Goal: Transaction & Acquisition: Purchase product/service

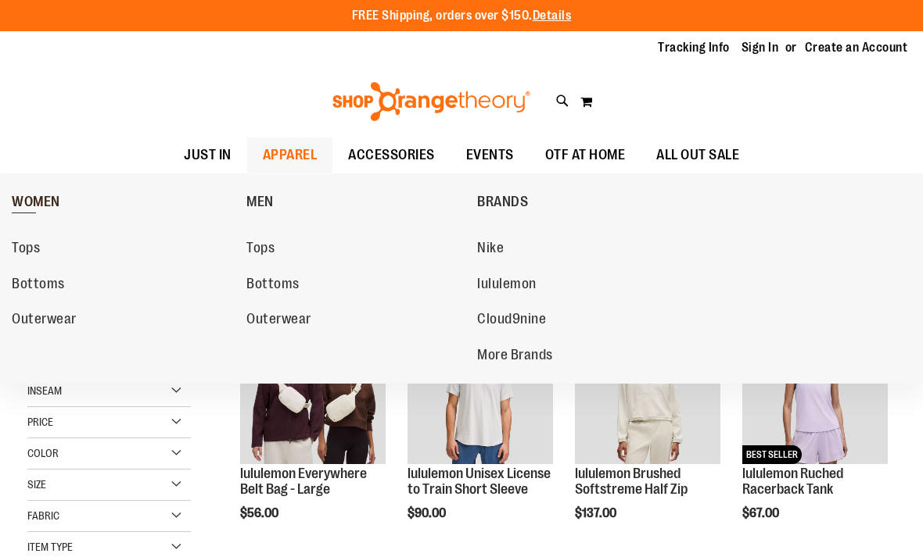
click at [36, 197] on span "WOMEN" at bounding box center [36, 204] width 48 height 20
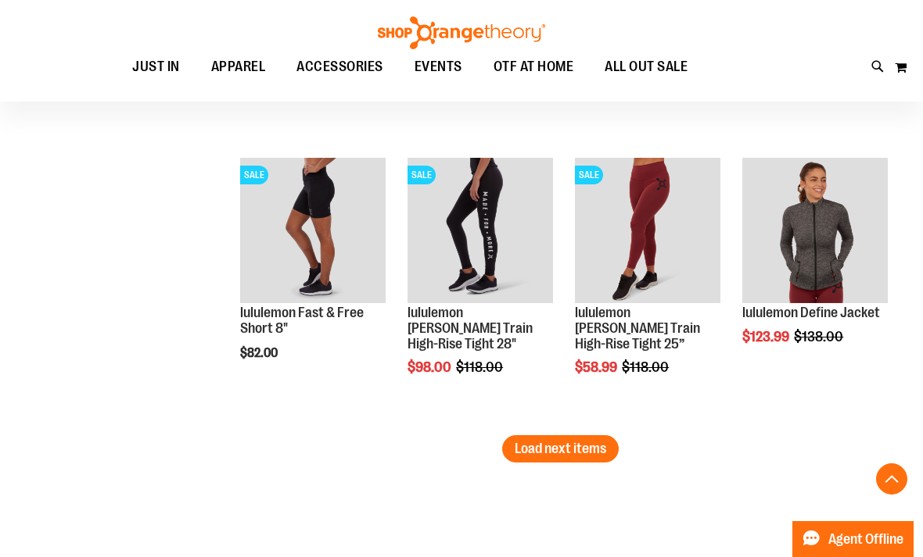
scroll to position [2443, 0]
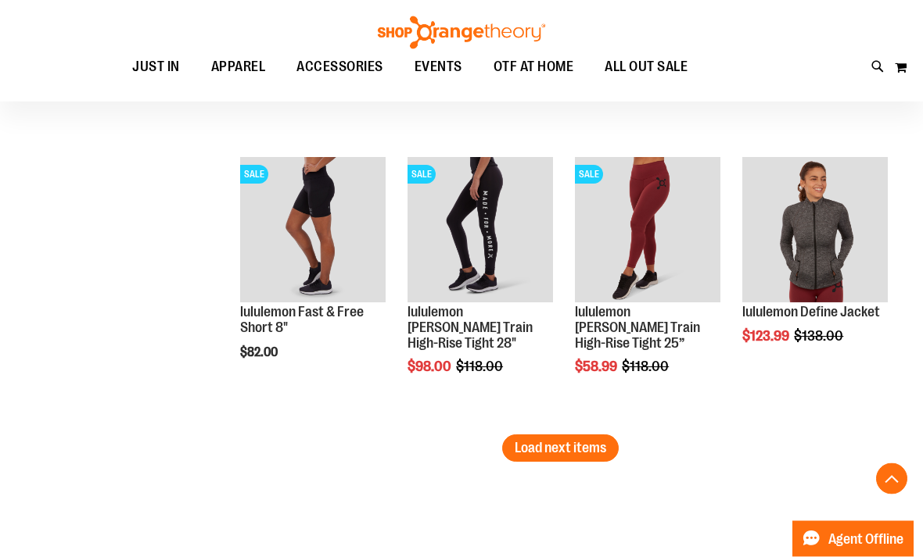
click at [549, 446] on span "Load next items" at bounding box center [559, 449] width 91 height 16
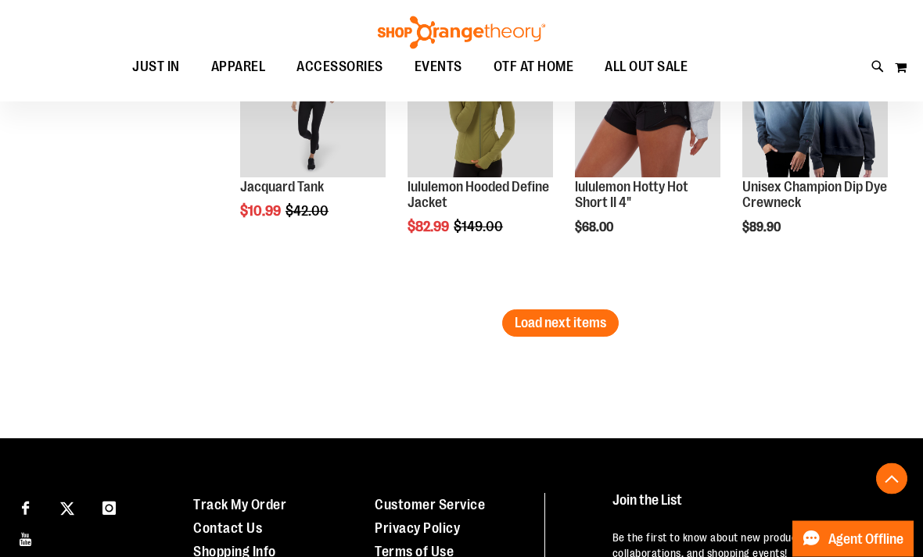
scroll to position [3425, 0]
click at [565, 336] on button "Load next items" at bounding box center [560, 323] width 116 height 27
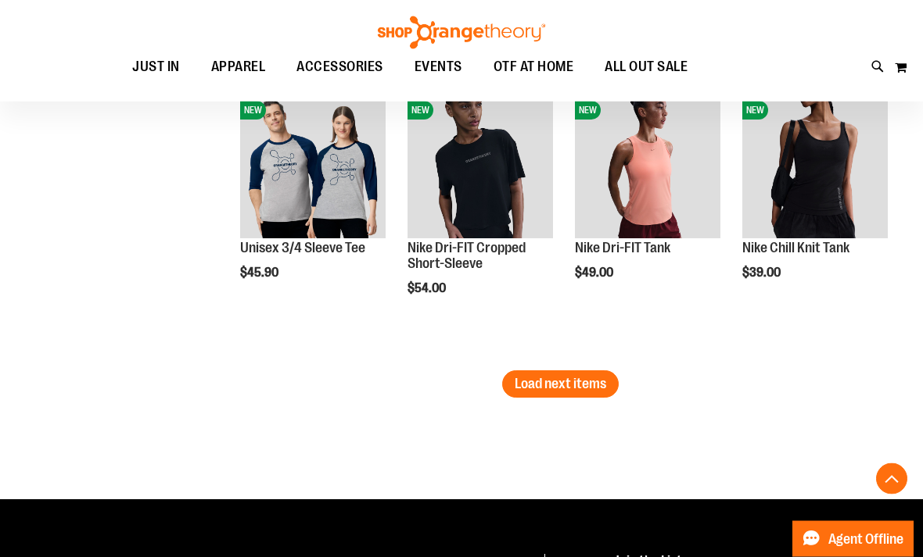
scroll to position [4211, 0]
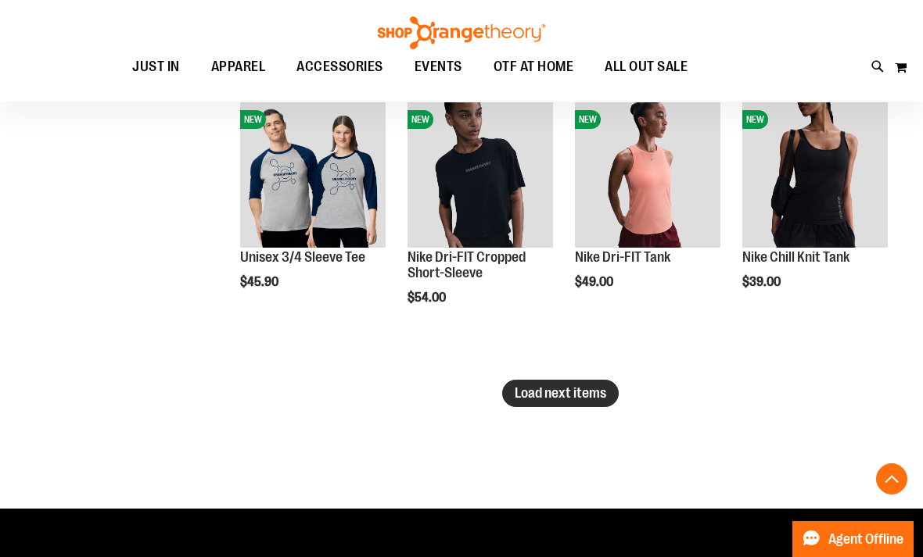
click at [537, 393] on span "Load next items" at bounding box center [559, 393] width 91 height 16
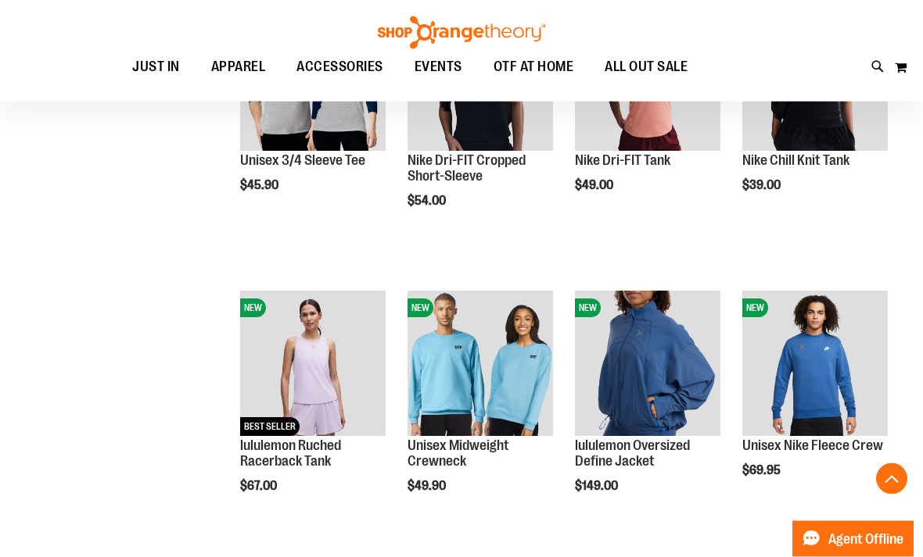
scroll to position [4309, 0]
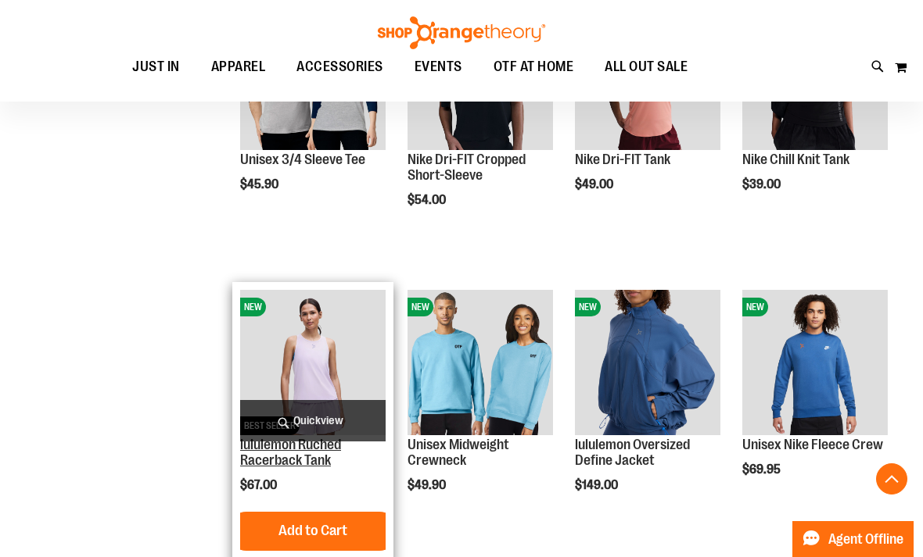
click at [282, 449] on link "lululemon Ruched Racerback Tank" at bounding box center [290, 452] width 101 height 31
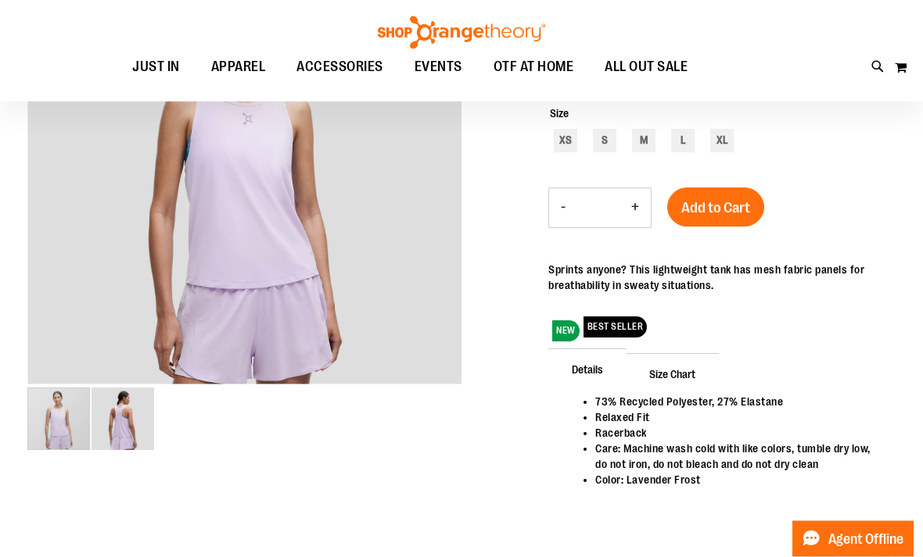
scroll to position [109, 0]
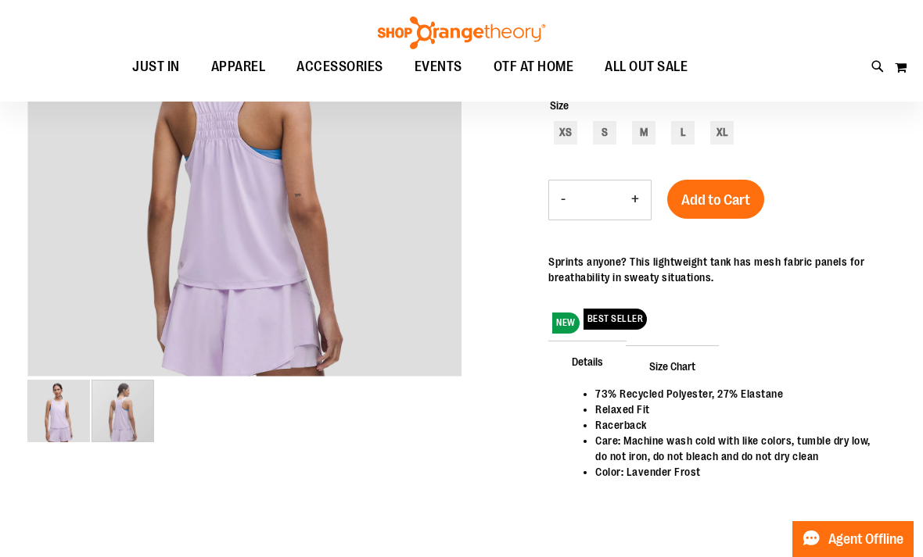
click at [139, 426] on img "image 2 of 2" at bounding box center [122, 411] width 63 height 63
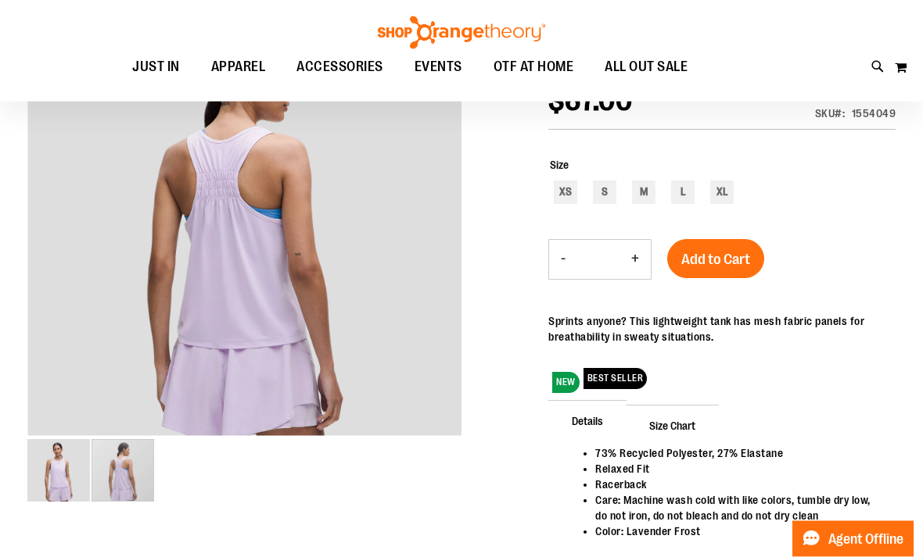
scroll to position [53, 0]
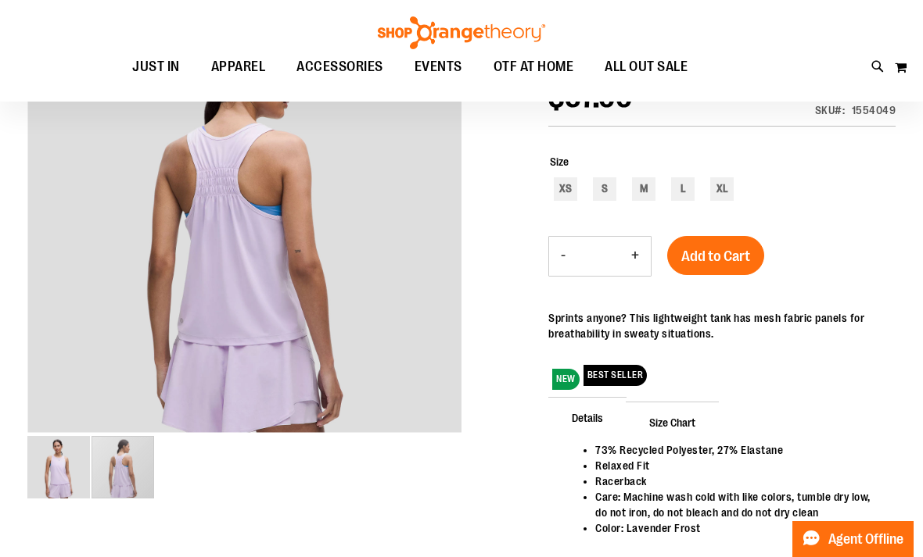
click at [57, 461] on img "image 1 of 2" at bounding box center [58, 467] width 63 height 63
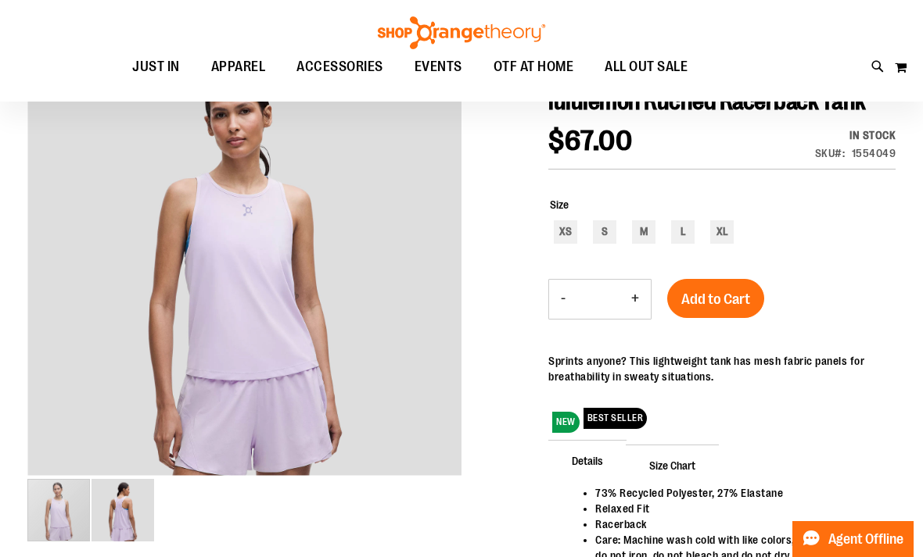
scroll to position [9, 0]
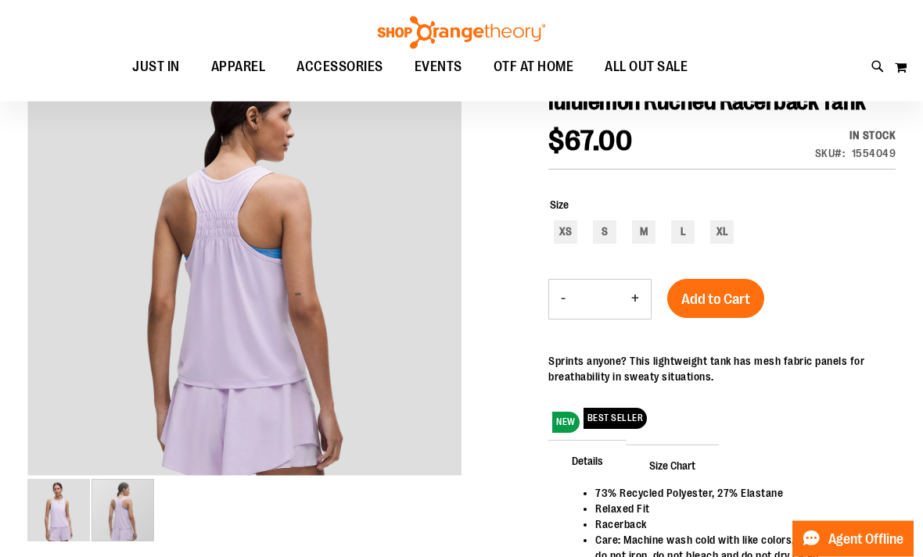
click at [111, 511] on div "carousel" at bounding box center [122, 511] width 63 height 63
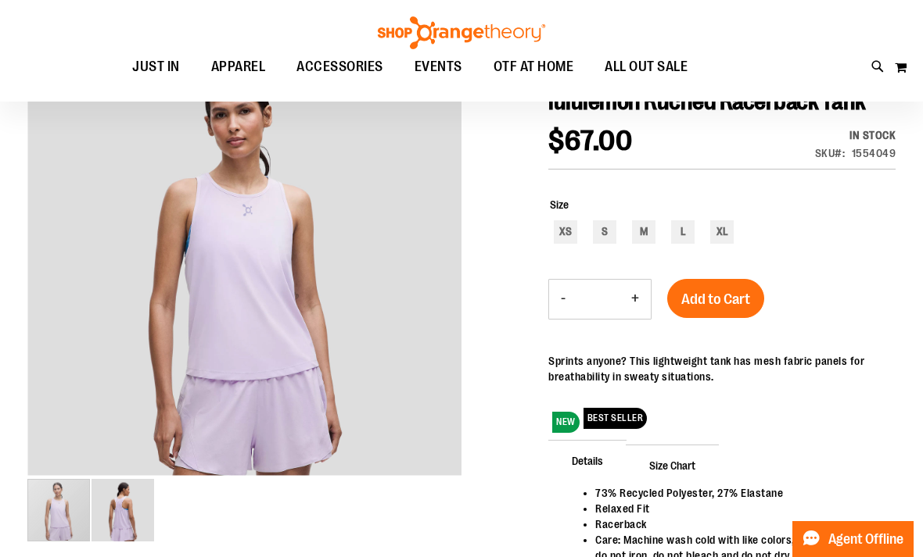
click at [30, 511] on img "image 1 of 2" at bounding box center [58, 510] width 63 height 63
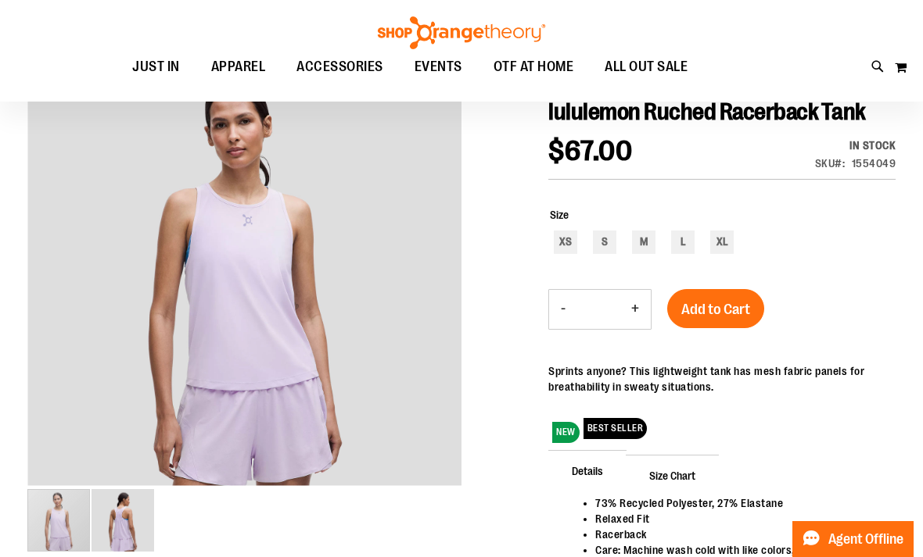
scroll to position [5, 0]
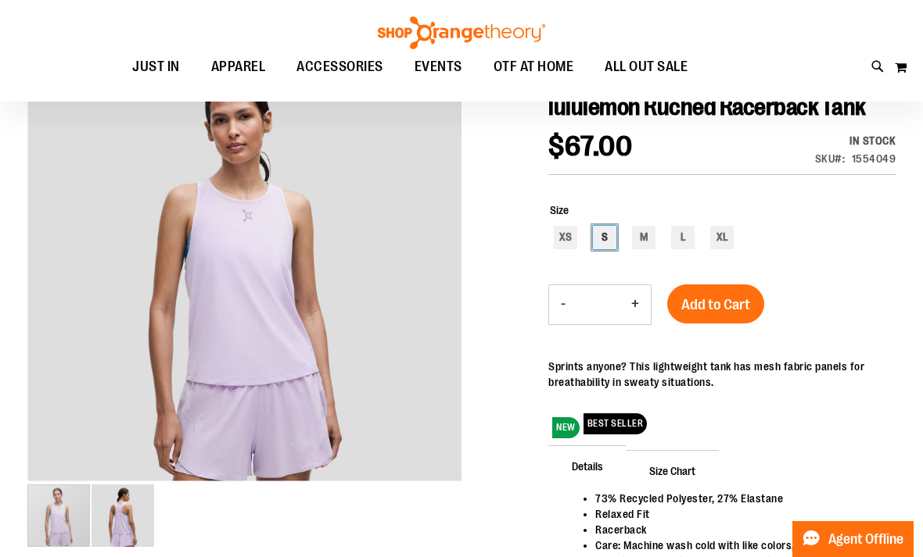
click at [602, 232] on div "S" at bounding box center [604, 237] width 23 height 23
type input "***"
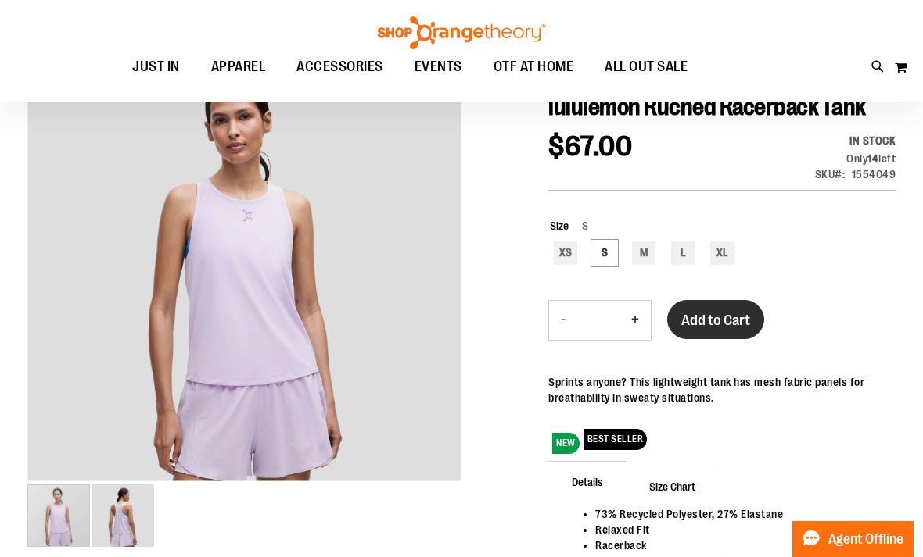
click at [693, 307] on button "Add to Cart" at bounding box center [715, 319] width 97 height 39
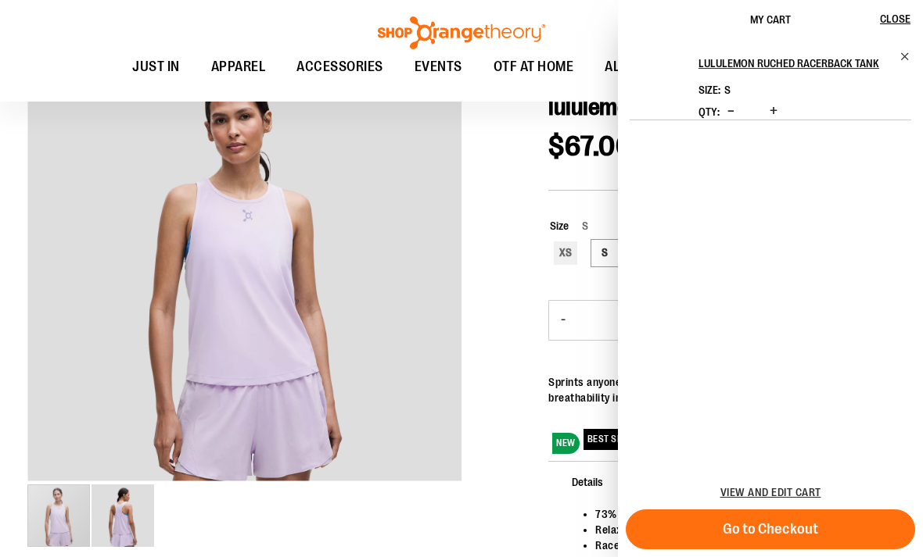
scroll to position [0, 0]
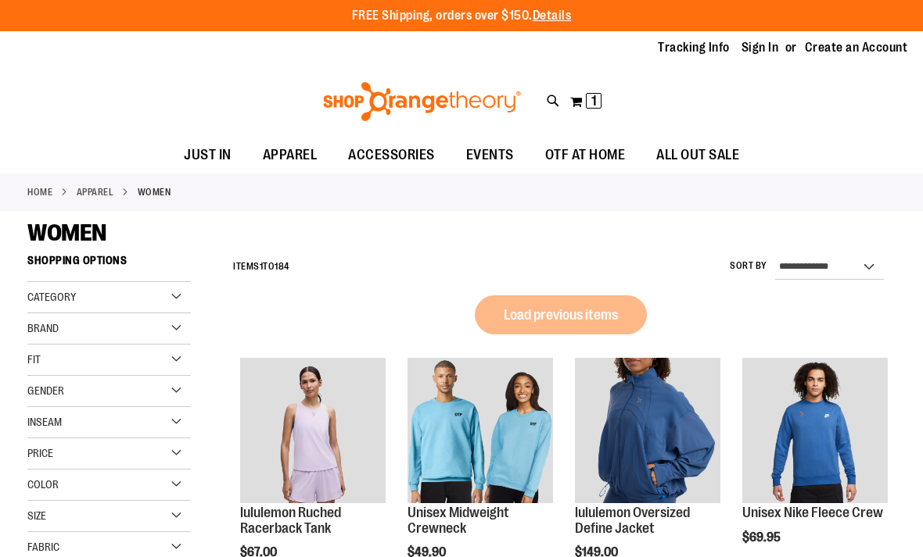
scroll to position [50, 0]
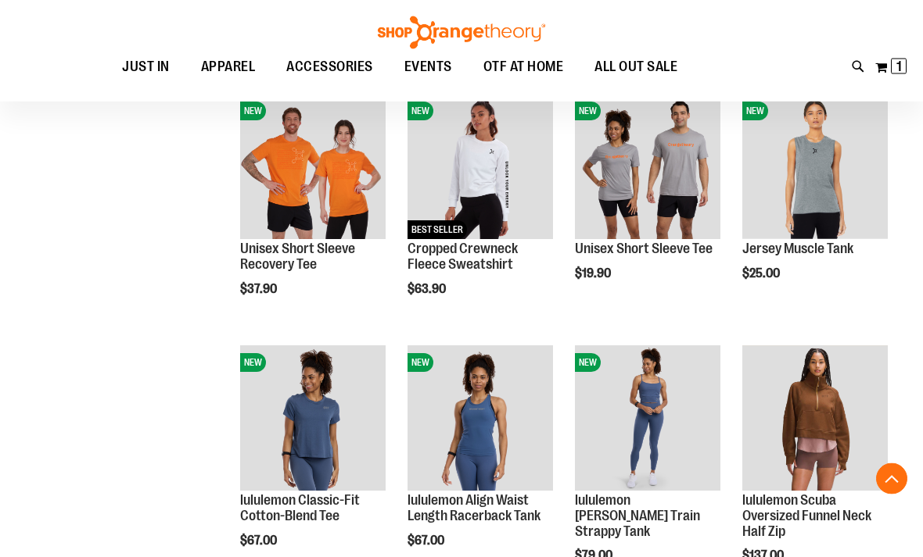
scroll to position [768, 0]
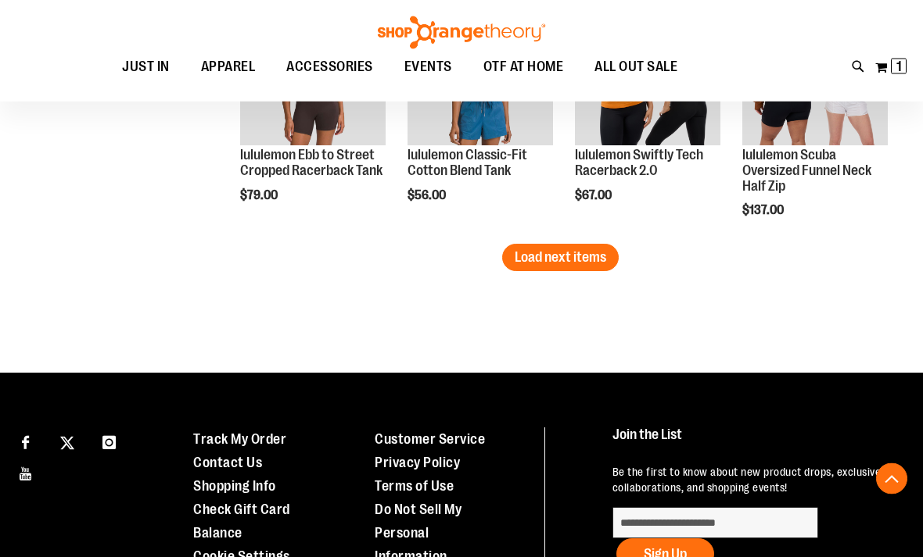
scroll to position [2371, 0]
click at [592, 271] on button "Load next items" at bounding box center [560, 257] width 116 height 27
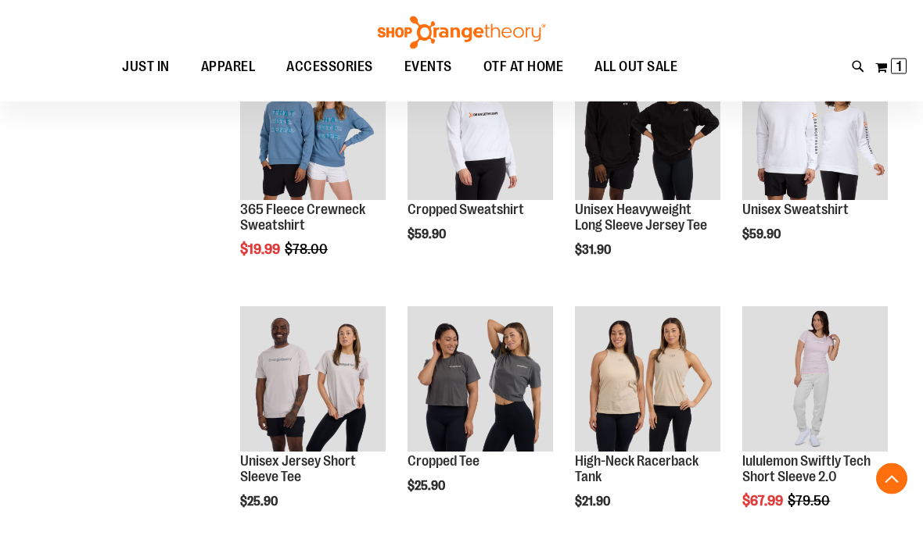
scroll to position [2642, 0]
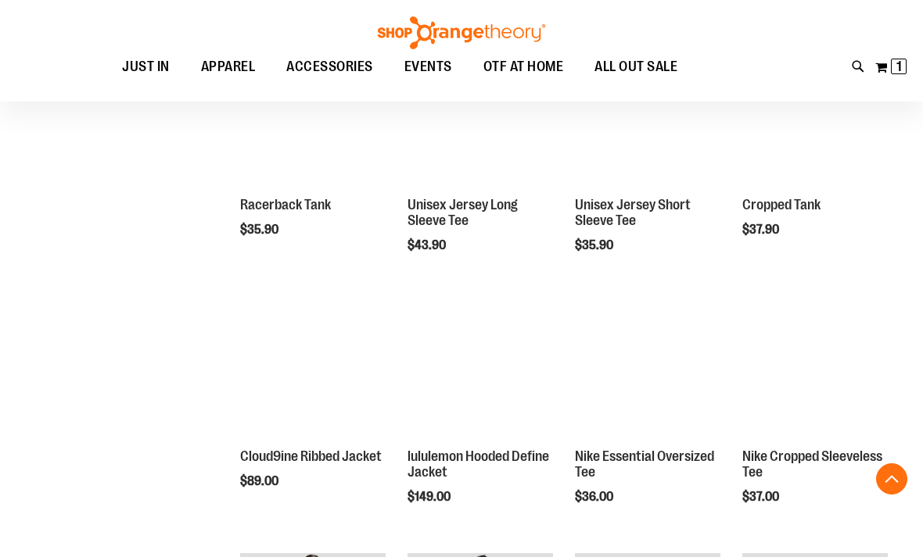
scroll to position [1817, 0]
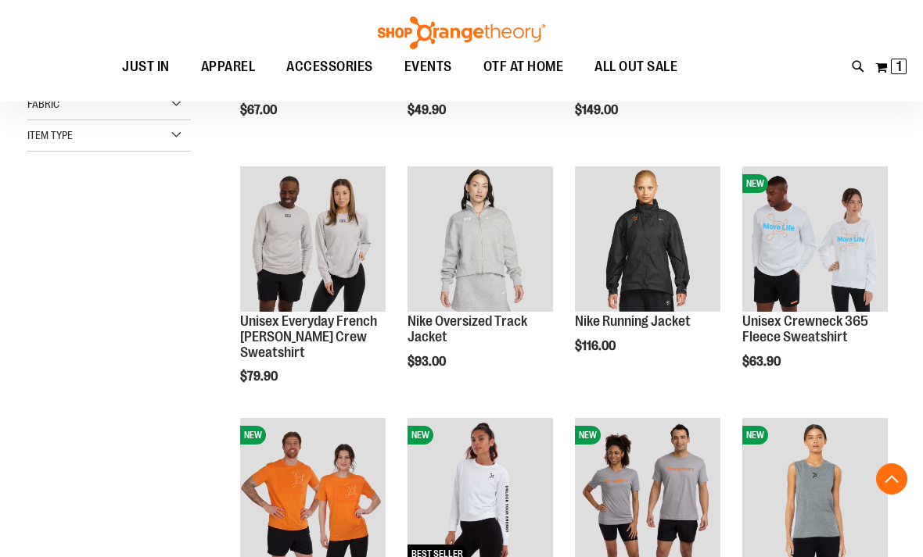
scroll to position [452, 0]
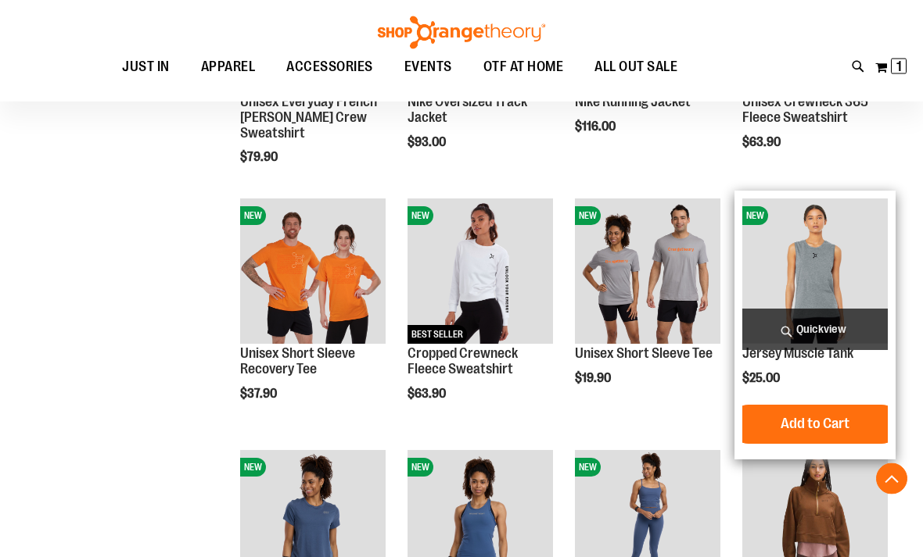
scroll to position [662, 0]
click at [806, 339] on span "Quickview" at bounding box center [814, 329] width 145 height 41
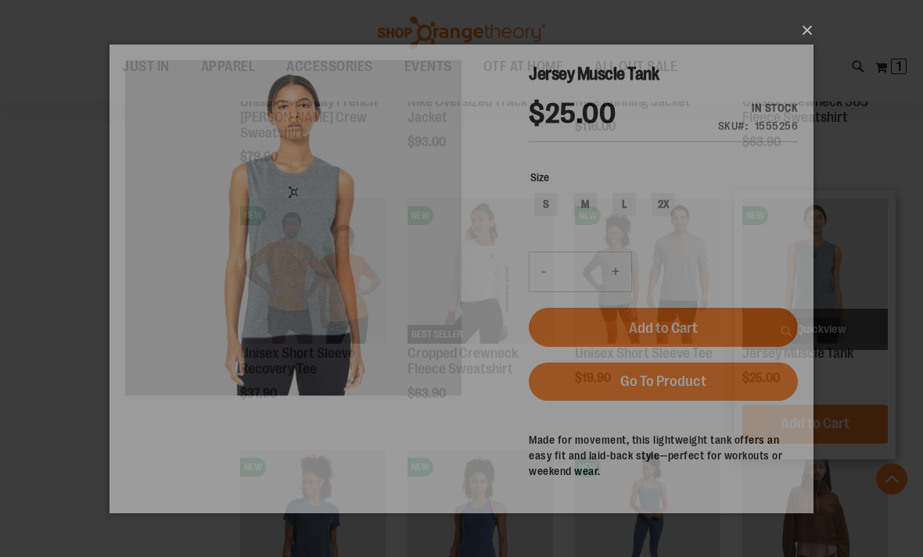
scroll to position [0, 0]
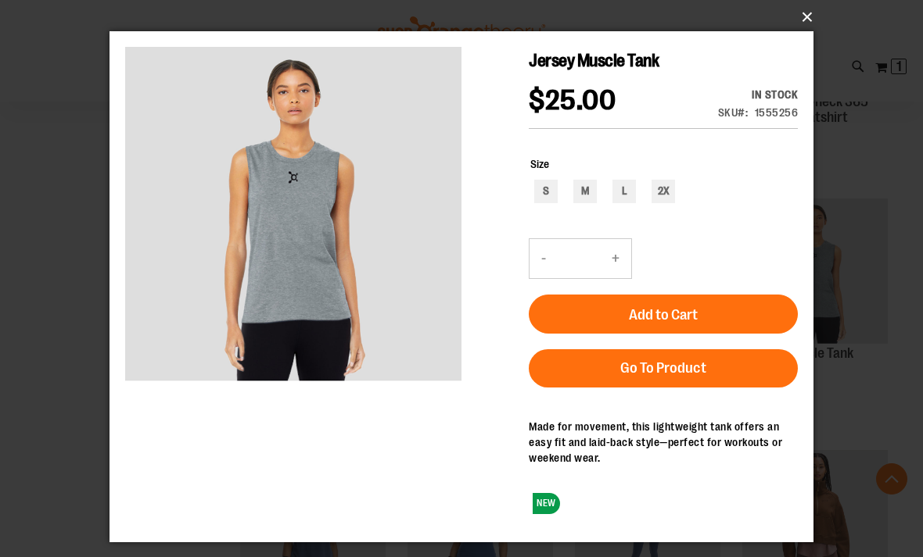
click at [808, 34] on button "×" at bounding box center [466, 17] width 704 height 34
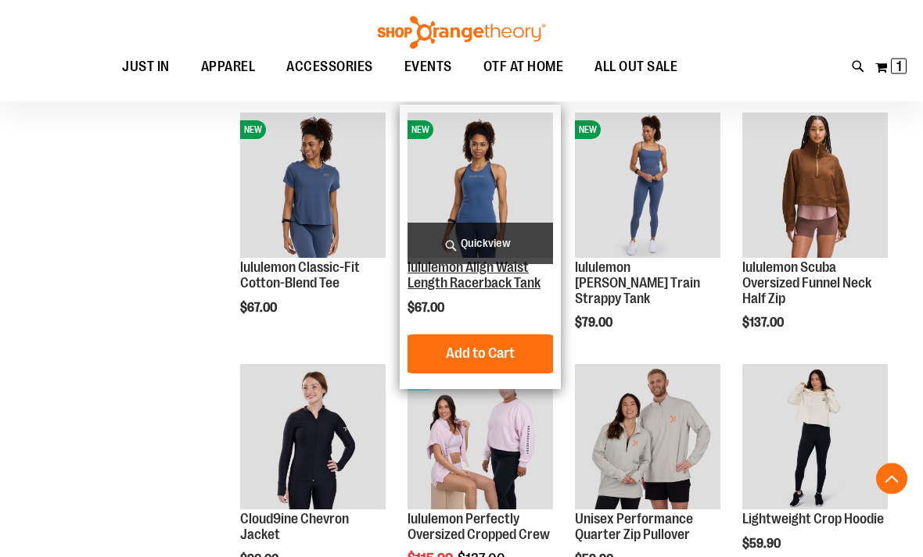
scroll to position [1000, 0]
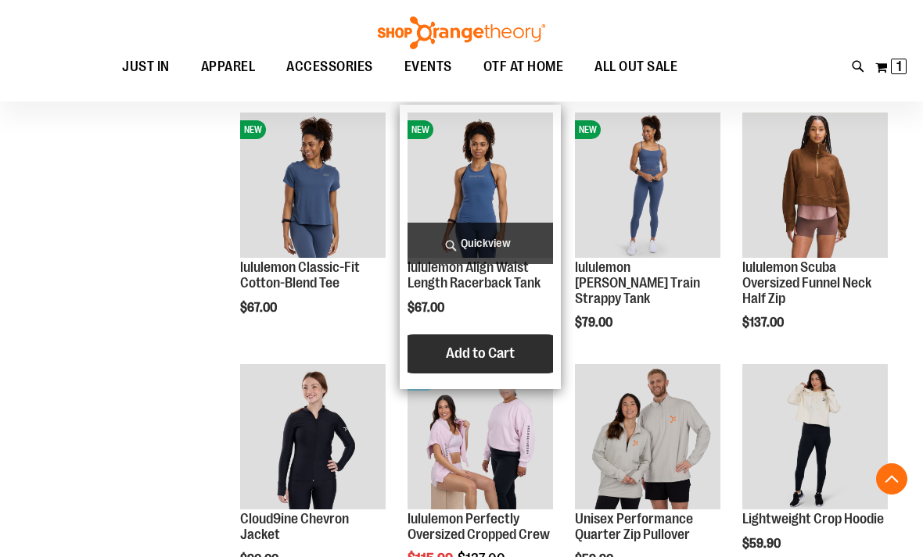
click at [488, 360] on span "Add to Cart" at bounding box center [480, 353] width 69 height 17
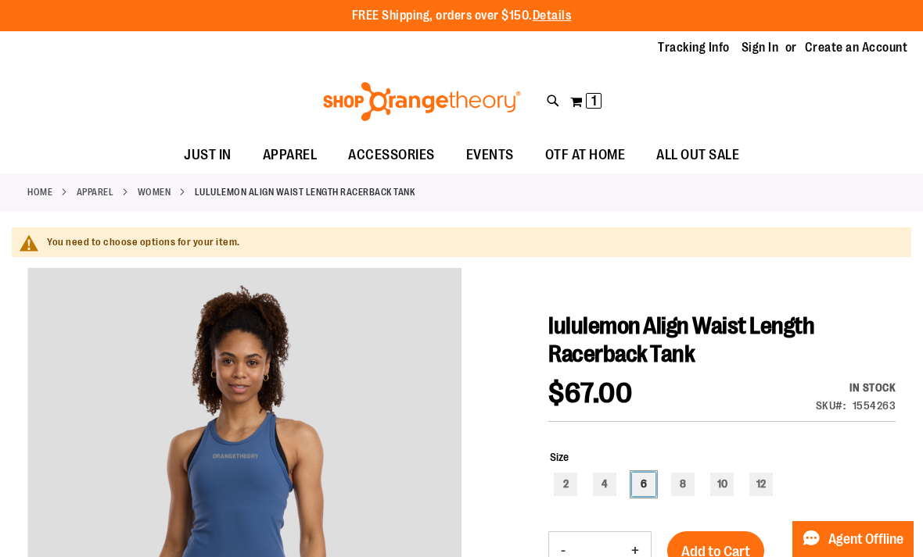
click at [650, 476] on div "6" at bounding box center [643, 484] width 23 height 23
type input "***"
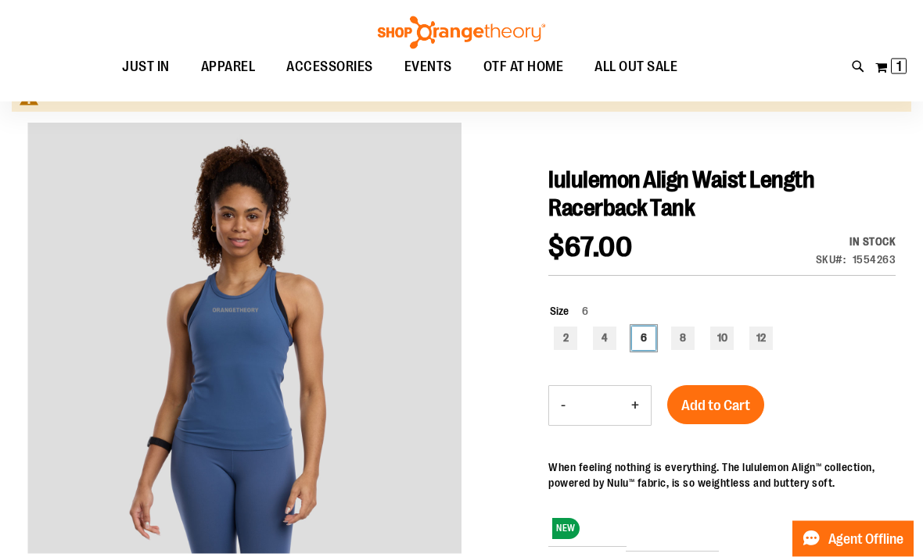
scroll to position [145, 0]
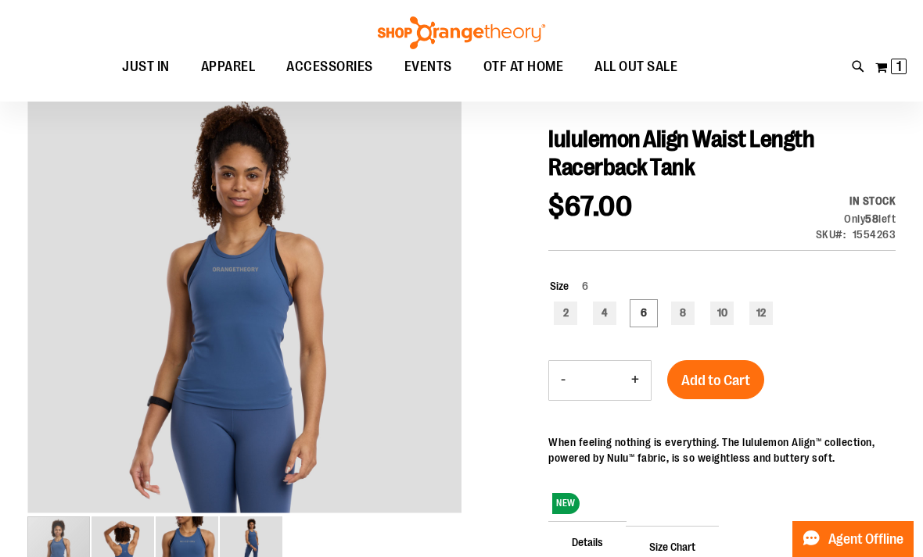
click at [720, 418] on div "Add to Cart" at bounding box center [715, 389] width 97 height 59
click at [726, 382] on span "Add to Cart" at bounding box center [715, 380] width 69 height 17
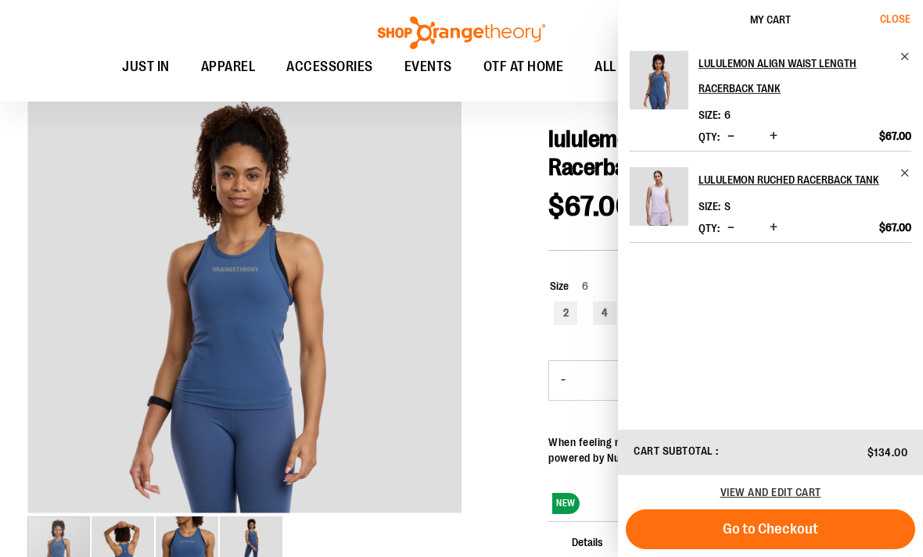
click at [895, 23] on span "Close" at bounding box center [895, 19] width 30 height 13
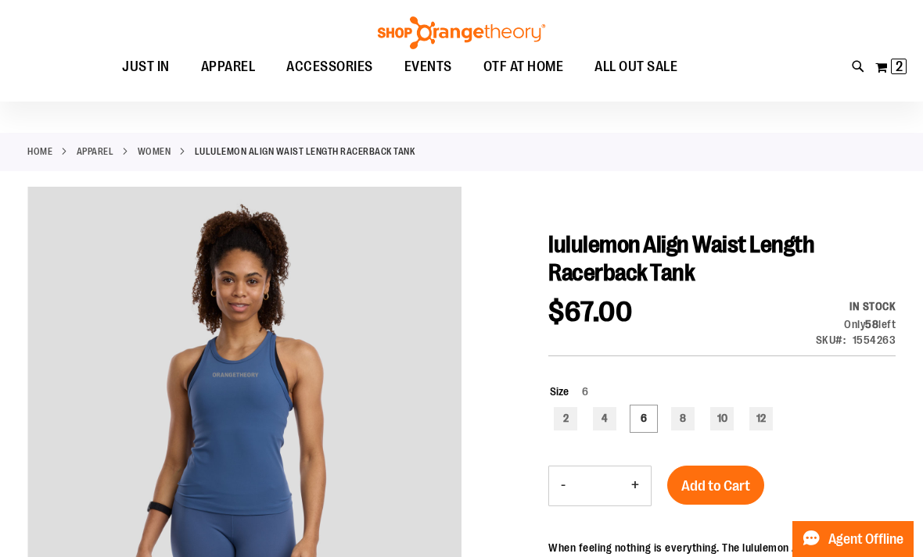
scroll to position [0, 0]
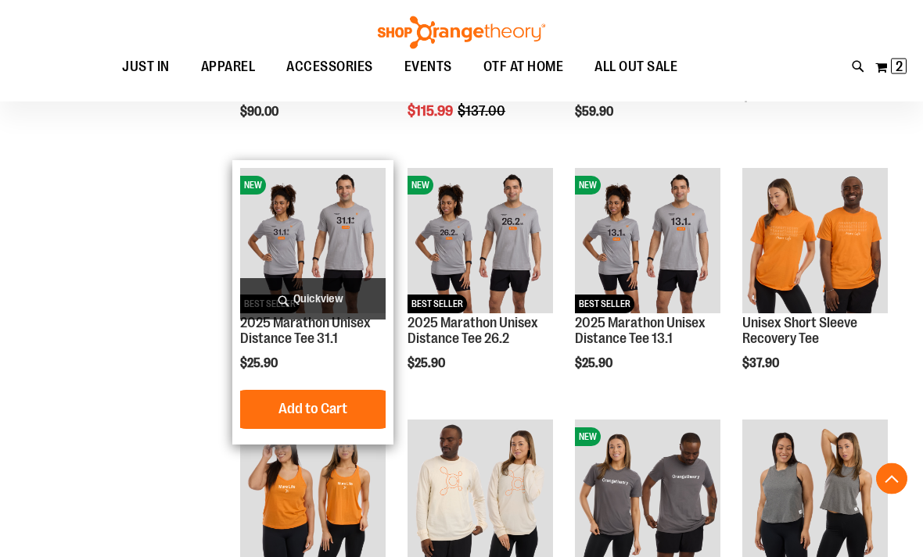
scroll to position [520, 0]
click at [290, 291] on span "Quickview" at bounding box center [312, 298] width 145 height 41
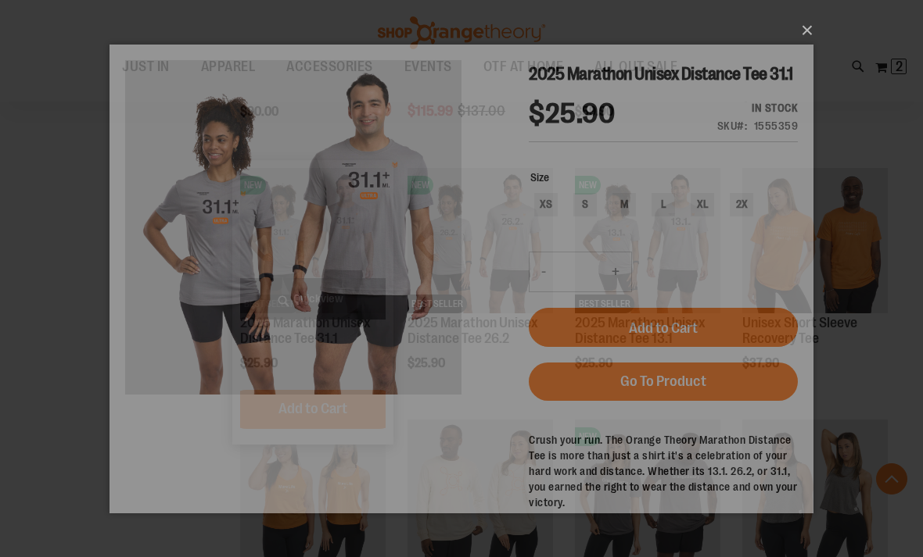
scroll to position [0, 0]
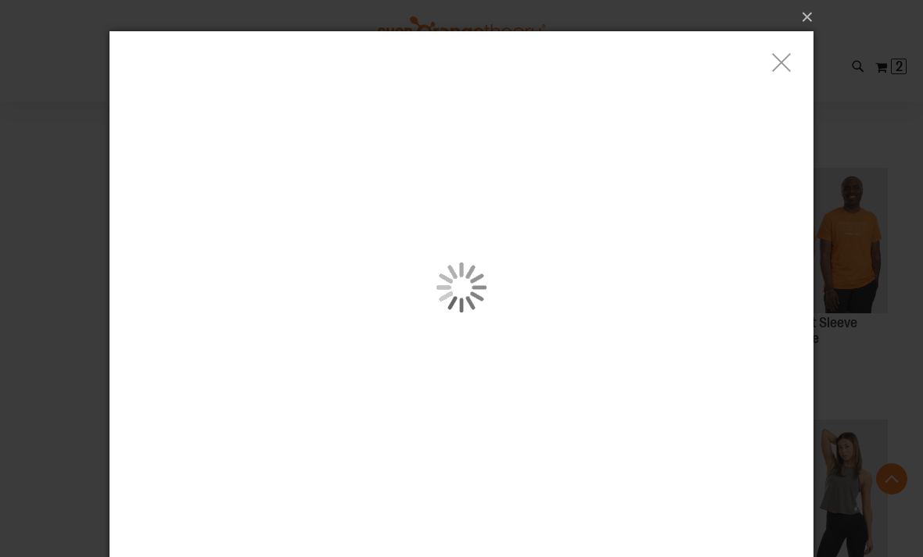
click at [271, 327] on div "carousel" at bounding box center [461, 287] width 704 height 513
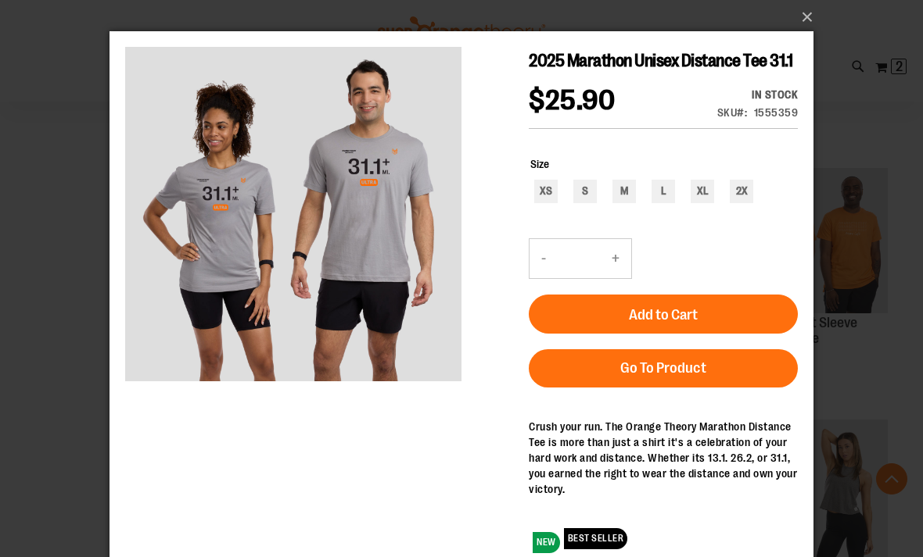
click at [783, 63] on span "2025 Marathon Unisex Distance Tee 31.1" at bounding box center [660, 61] width 263 height 20
click at [582, 203] on div "S" at bounding box center [584, 191] width 23 height 23
type input "***"
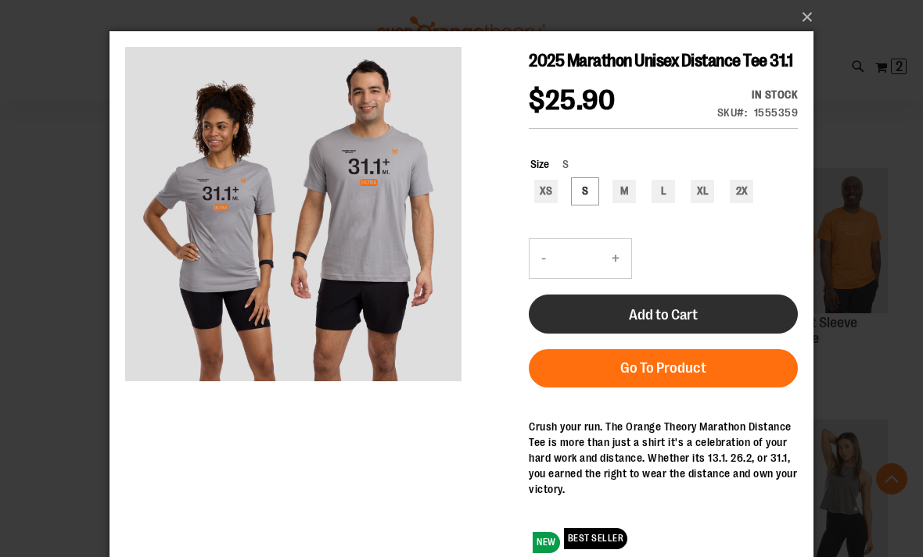
click at [638, 332] on button "Add to Cart" at bounding box center [663, 314] width 269 height 39
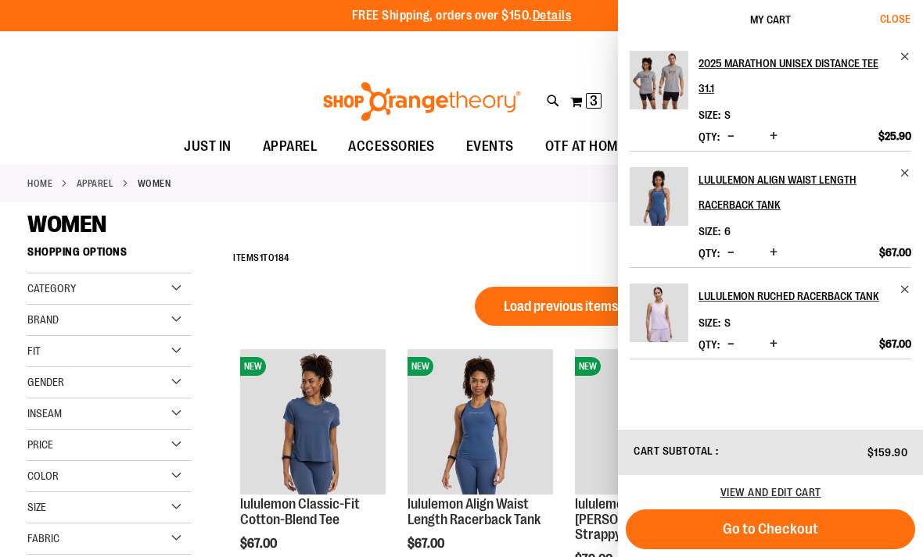
click at [893, 19] on span "Close" at bounding box center [895, 19] width 30 height 13
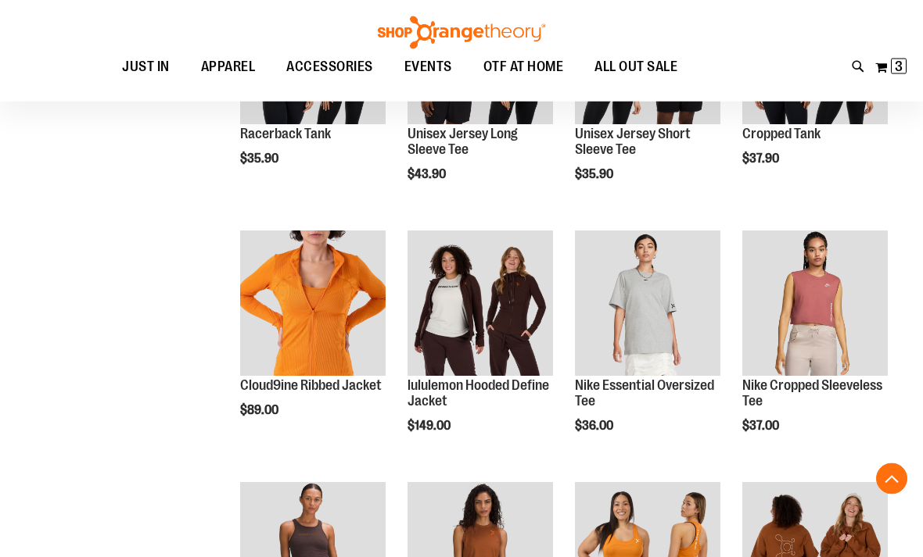
scroll to position [961, 0]
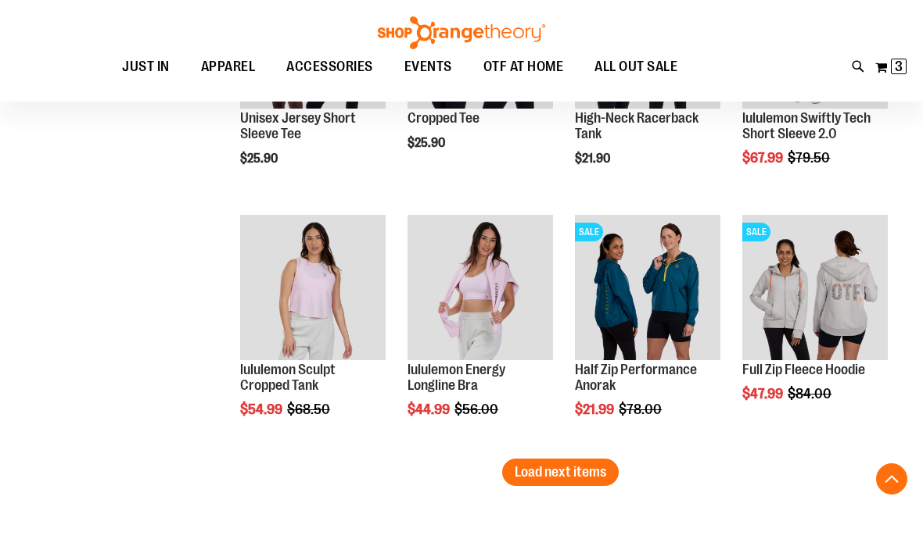
scroll to position [1983, 0]
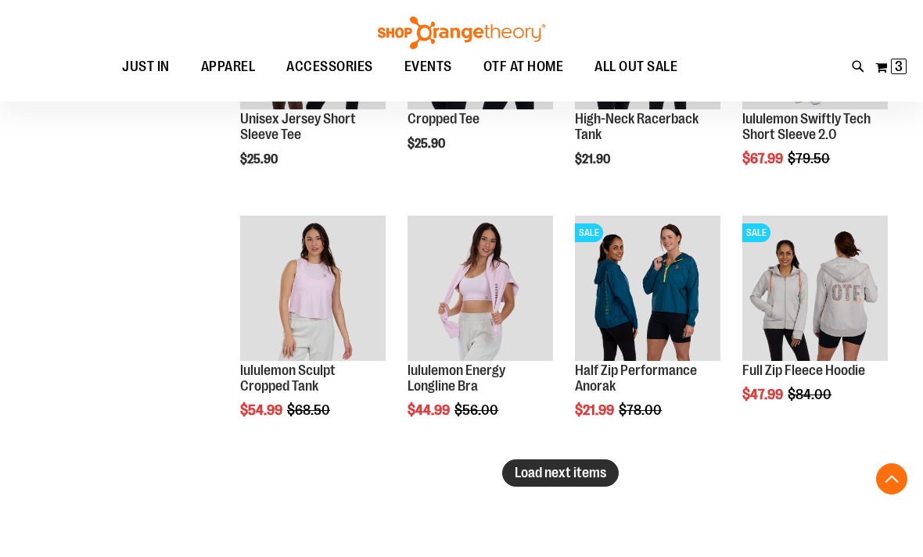
click at [566, 470] on span "Load next items" at bounding box center [559, 473] width 91 height 16
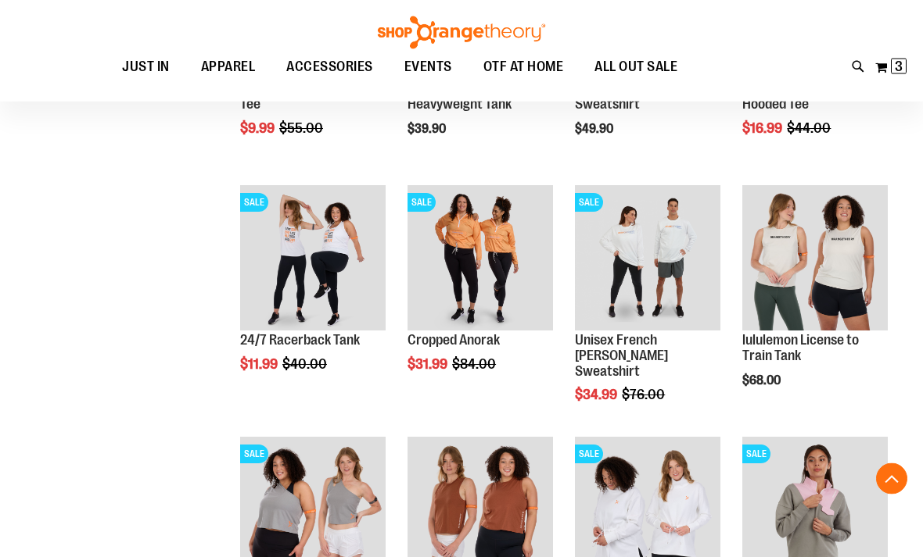
scroll to position [2522, 0]
